Goal: Find contact information: Find contact information

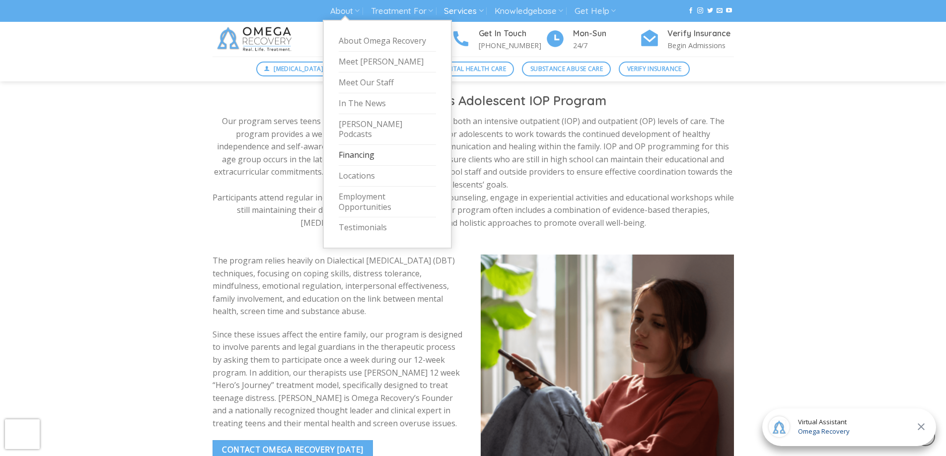
click at [358, 149] on link "Financing" at bounding box center [387, 155] width 97 height 21
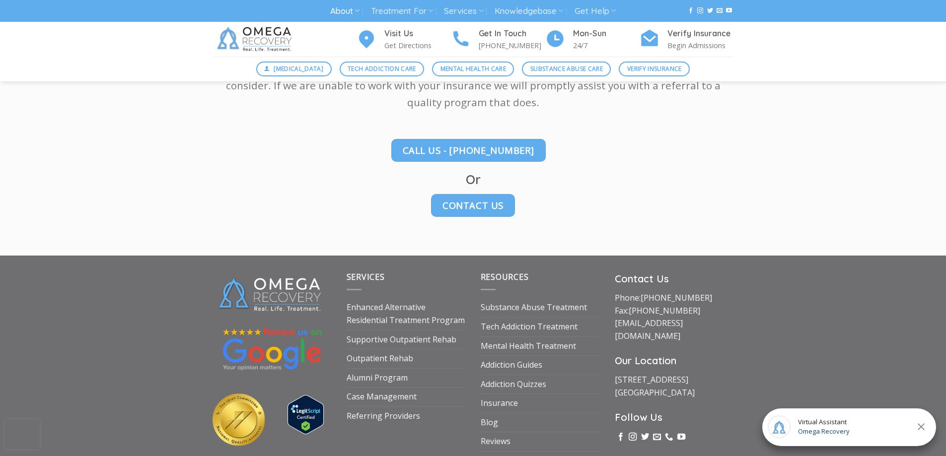
scroll to position [1418, 0]
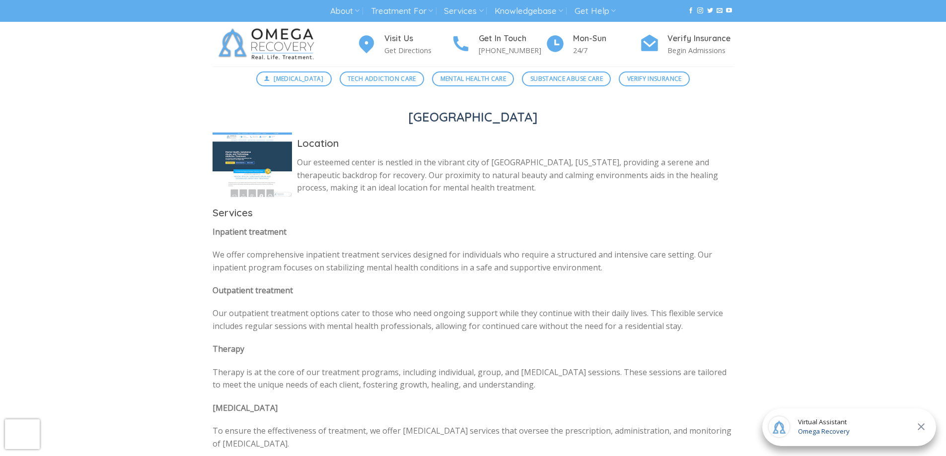
click at [927, 430] on button at bounding box center [921, 427] width 18 height 13
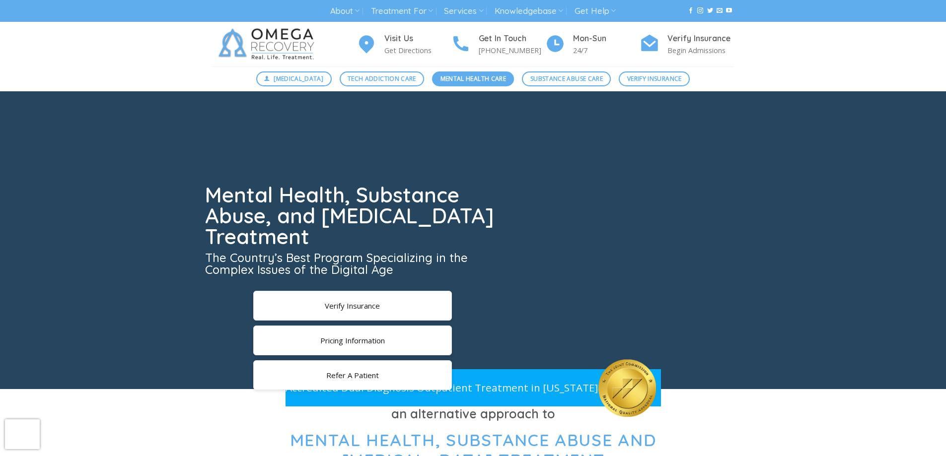
click at [479, 79] on span "Mental Health Care" at bounding box center [473, 78] width 66 height 9
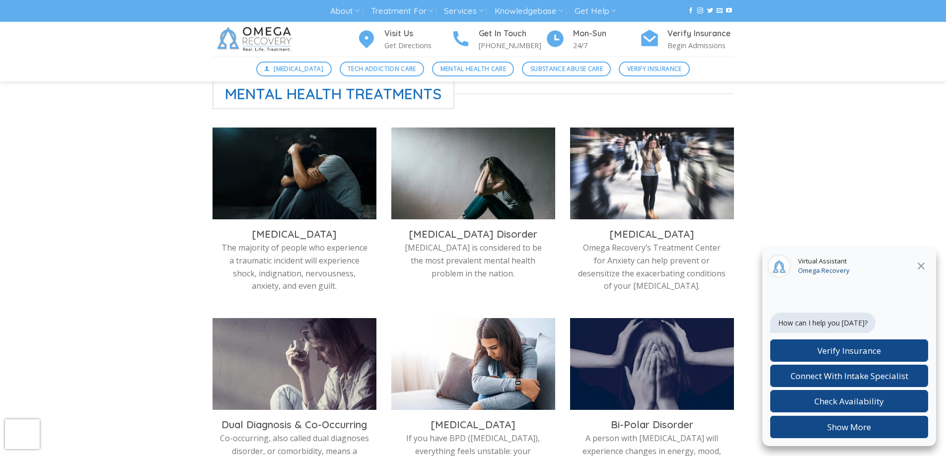
scroll to position [248, 0]
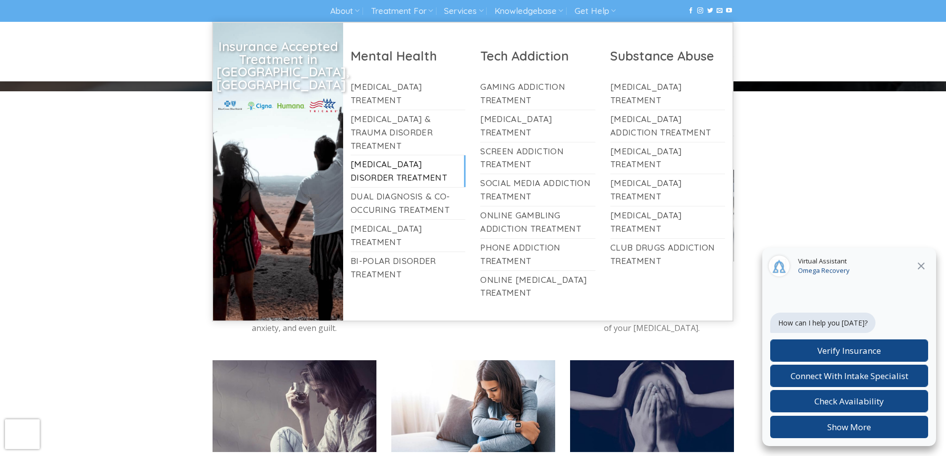
click at [388, 156] on link "[MEDICAL_DATA] Disorder Treatment" at bounding box center [408, 171] width 115 height 32
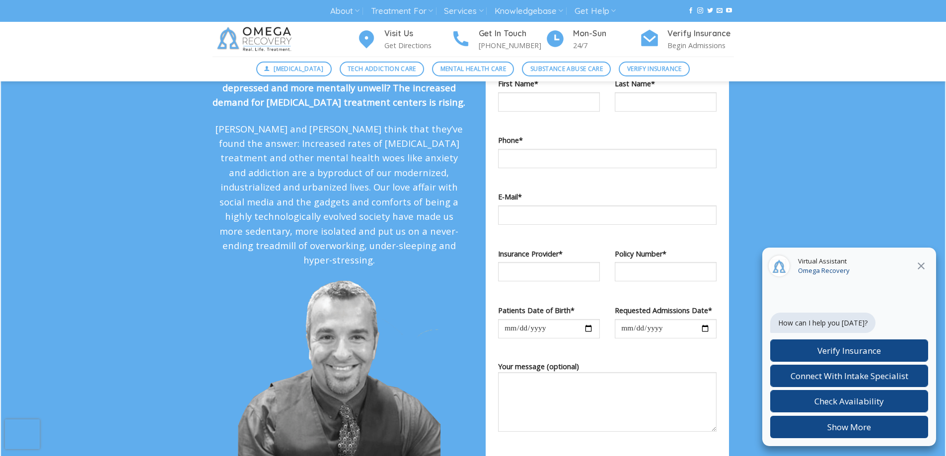
scroll to position [943, 0]
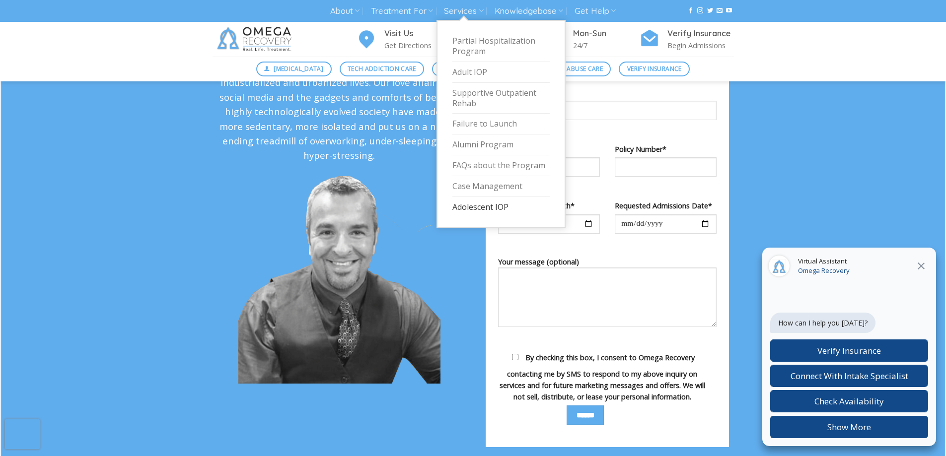
click at [473, 208] on link "Adolescent IOP" at bounding box center [500, 207] width 97 height 20
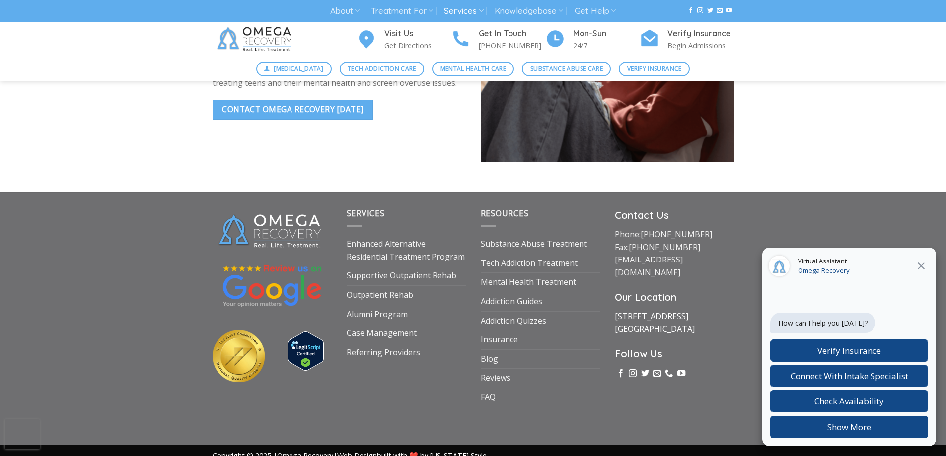
scroll to position [2852, 0]
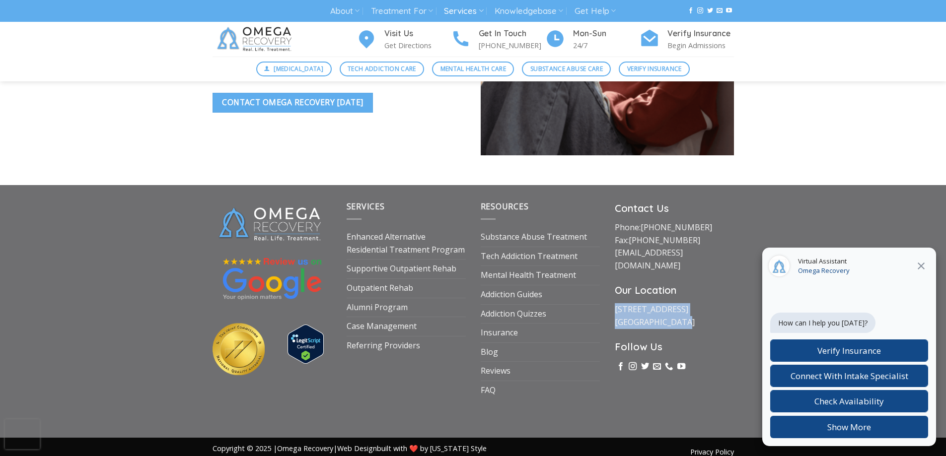
drag, startPoint x: 682, startPoint y: 295, endPoint x: 611, endPoint y: 287, distance: 71.5
click at [610, 287] on div "Contact Us Phone: [PHONE_NUMBER] Fax: [PHONE_NUMBER] [EMAIL_ADDRESS][DOMAIN_NAM…" at bounding box center [674, 300] width 134 height 199
copy link "[STREET_ADDRESS]"
click at [720, 221] on p "Phone: [PHONE_NUMBER] Fax: [PHONE_NUMBER] [EMAIL_ADDRESS][DOMAIN_NAME]" at bounding box center [674, 246] width 119 height 51
drag, startPoint x: 705, startPoint y: 216, endPoint x: 641, endPoint y: 213, distance: 63.6
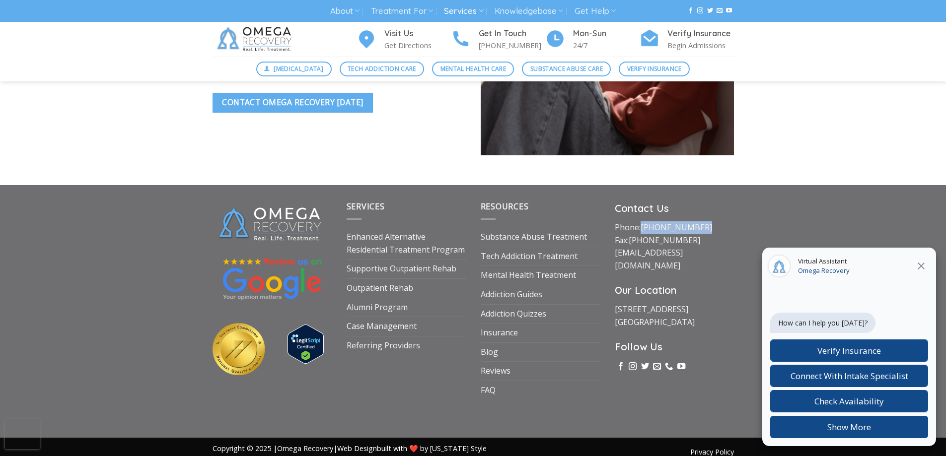
click at [641, 221] on p "Phone: [PHONE_NUMBER] Fax: [PHONE_NUMBER] [EMAIL_ADDRESS][DOMAIN_NAME]" at bounding box center [674, 246] width 119 height 51
copy link "[PHONE_NUMBER]"
